Goal: Task Accomplishment & Management: Manage account settings

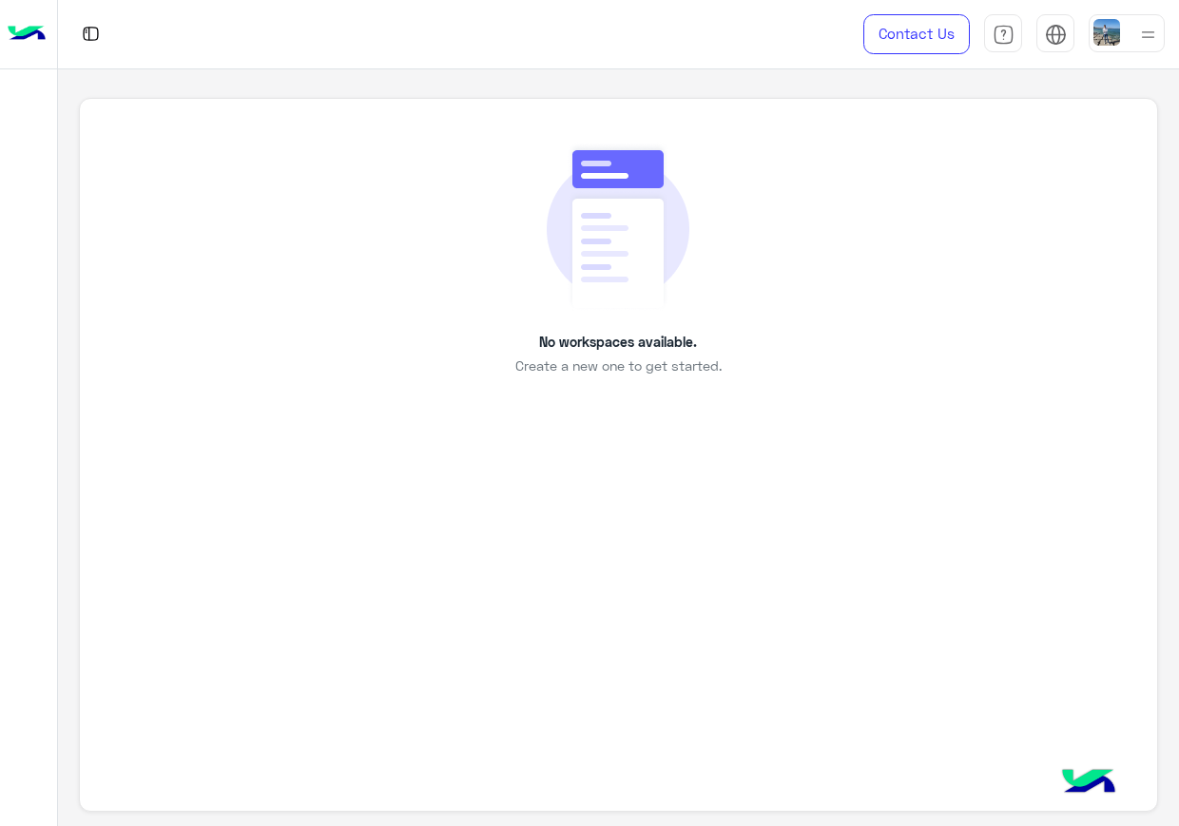
drag, startPoint x: 1178, startPoint y: 569, endPoint x: 1080, endPoint y: 490, distance: 125.7
click at [1080, 490] on div "No workspaces available. Create a new one to get started." at bounding box center [618, 455] width 1078 height 715
drag, startPoint x: 1178, startPoint y: 496, endPoint x: 1073, endPoint y: 462, distance: 110.0
click at [1073, 462] on div "No workspaces available. Create a new one to get started." at bounding box center [618, 455] width 1078 height 715
click at [1095, 53] on div "Contact Us Help Center عربي English" at bounding box center [1006, 34] width 344 height 68
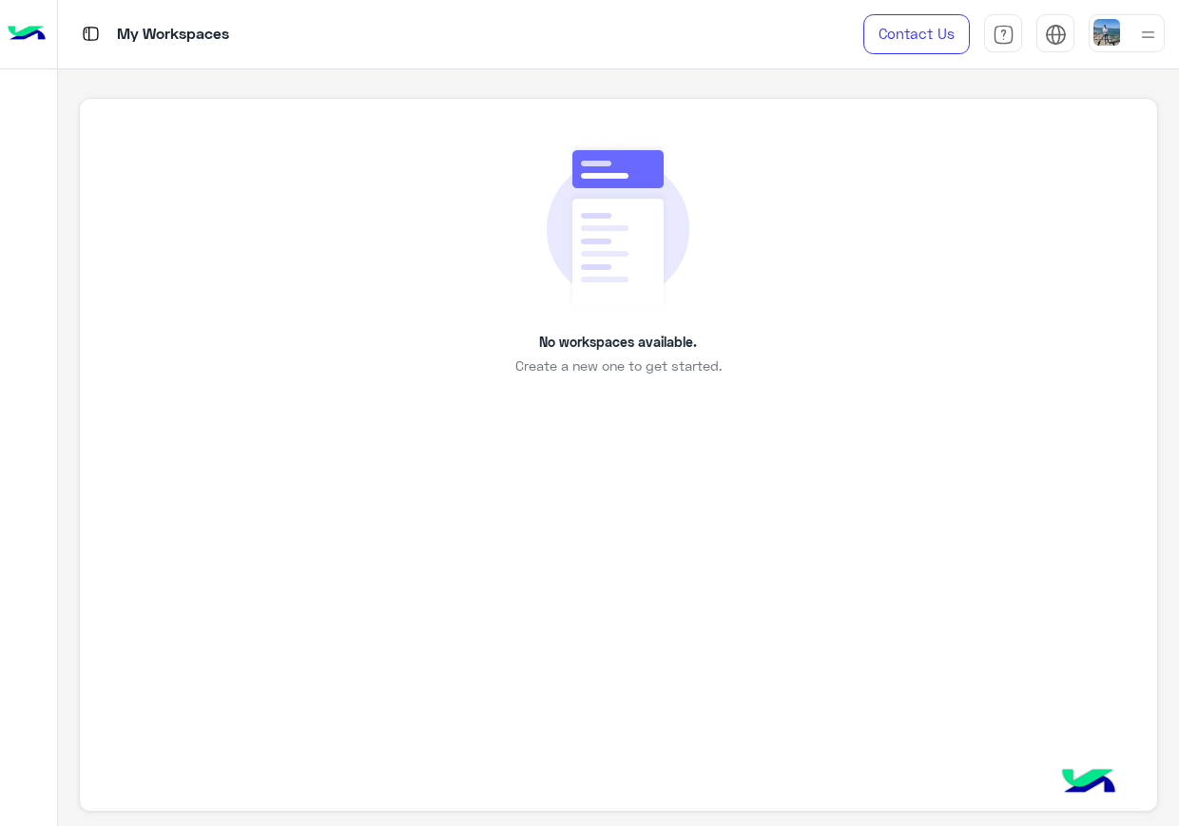
click at [1100, 36] on img at bounding box center [1106, 32] width 27 height 27
click at [974, 246] on link "Sign Out" at bounding box center [994, 252] width 53 height 16
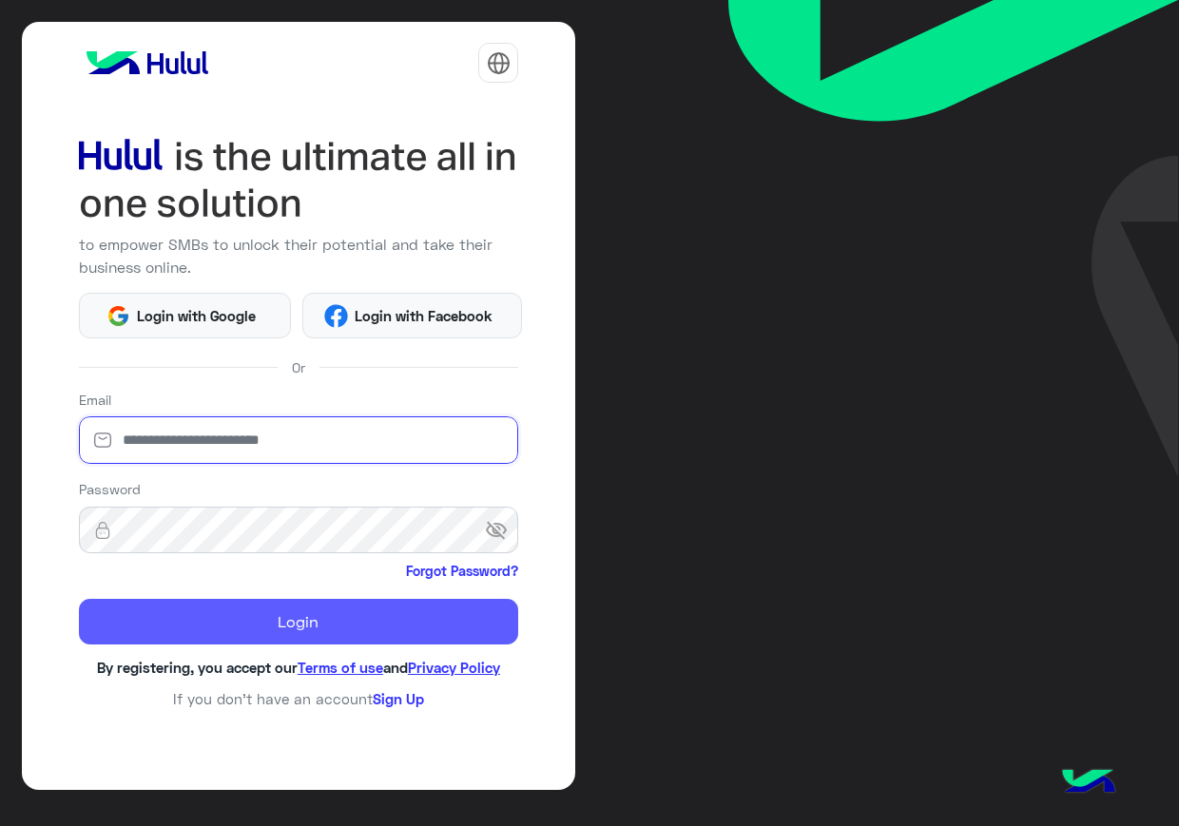
type input "**********"
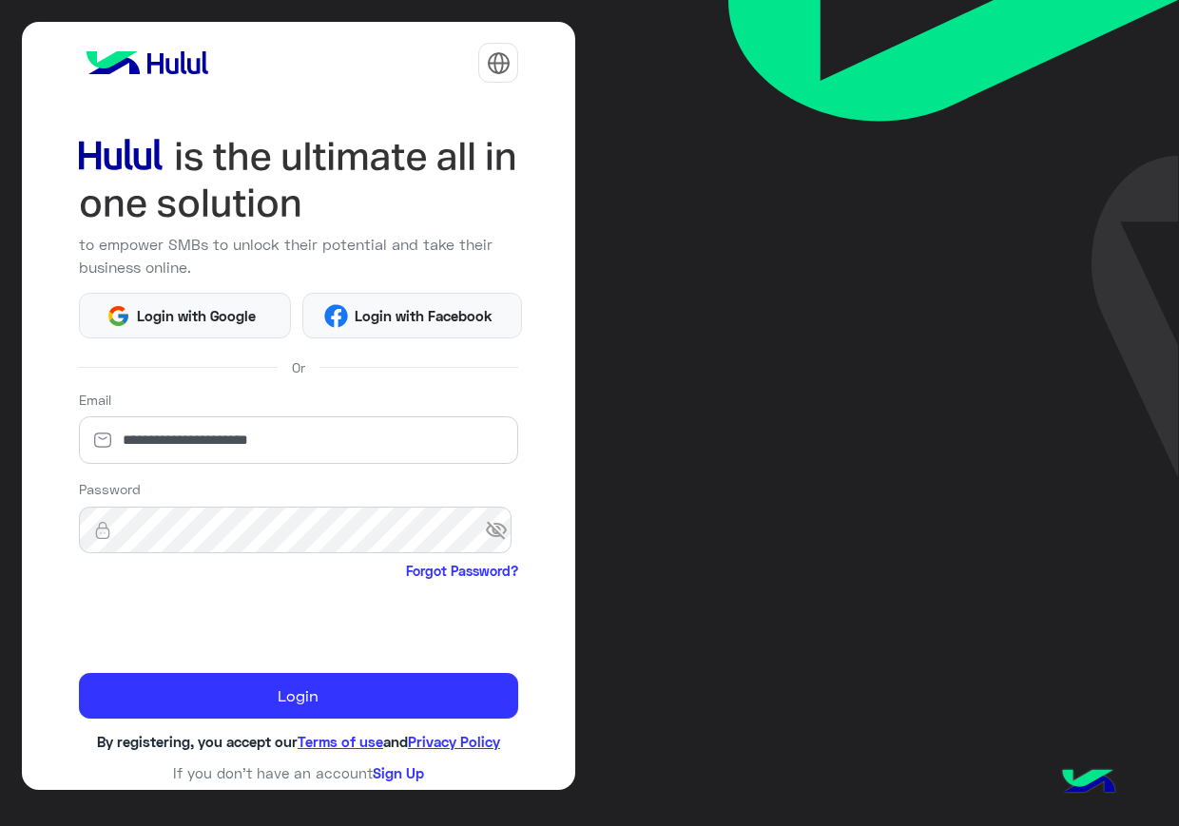
click at [115, 601] on iframe at bounding box center [223, 622] width 289 height 74
click at [37, 610] on div "**********" at bounding box center [299, 406] width 554 height 768
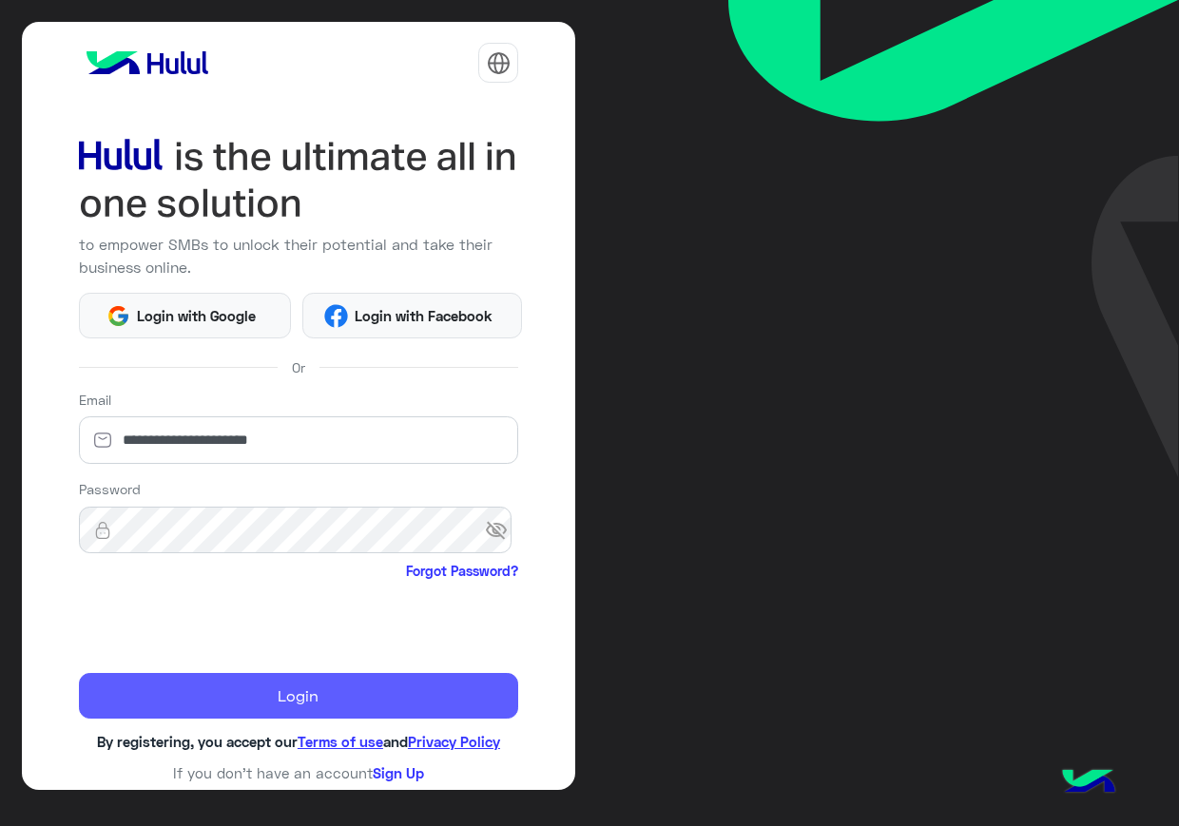
click at [354, 698] on button "Login" at bounding box center [299, 696] width 440 height 46
